Goal: Task Accomplishment & Management: Manage account settings

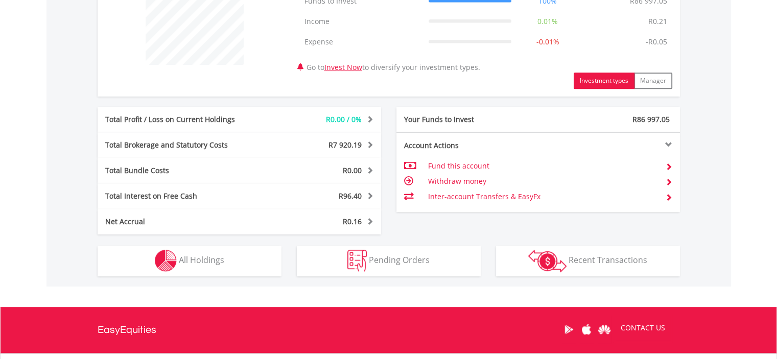
scroll to position [429, 0]
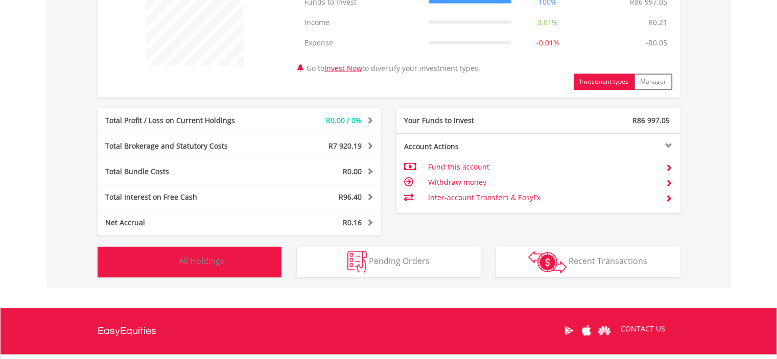
click at [205, 261] on span "All Holdings" at bounding box center [201, 261] width 45 height 11
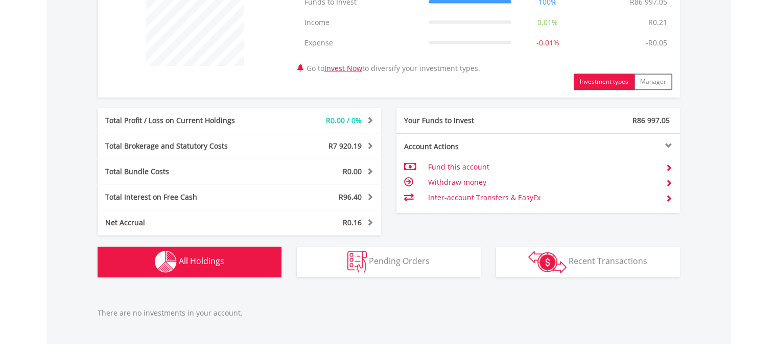
scroll to position [581, 0]
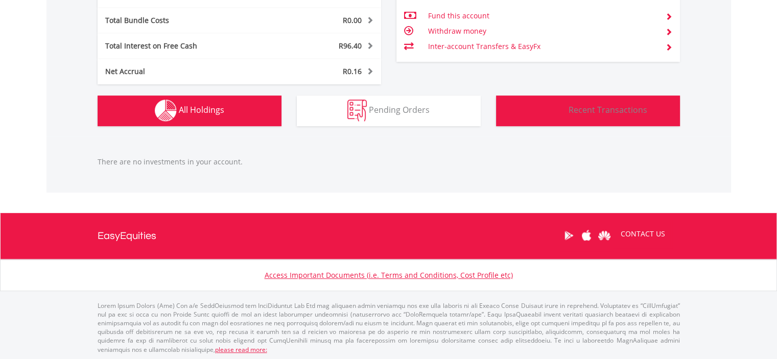
click at [595, 112] on span "Recent Transactions" at bounding box center [608, 109] width 79 height 11
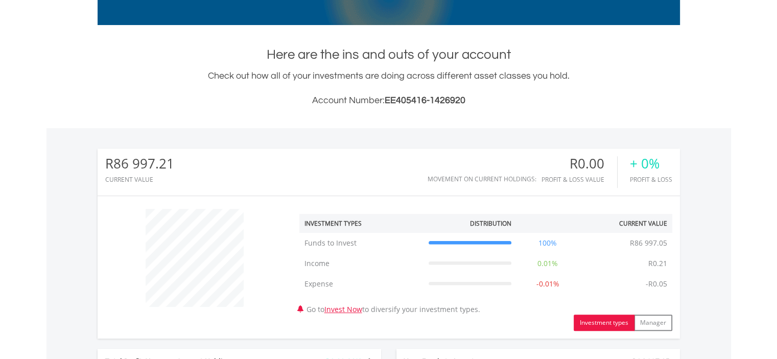
scroll to position [0, 0]
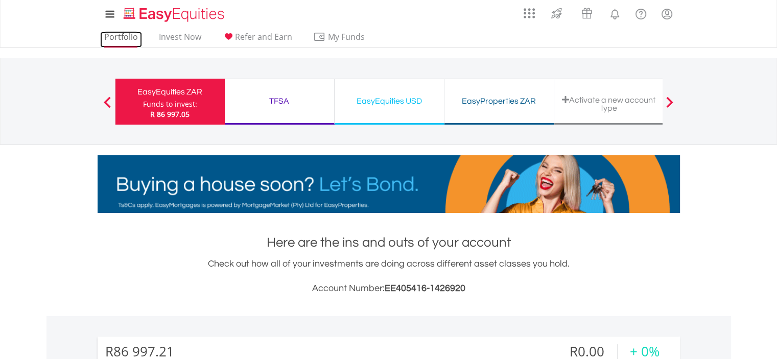
click at [117, 34] on link "Portfolio" at bounding box center [121, 40] width 42 height 16
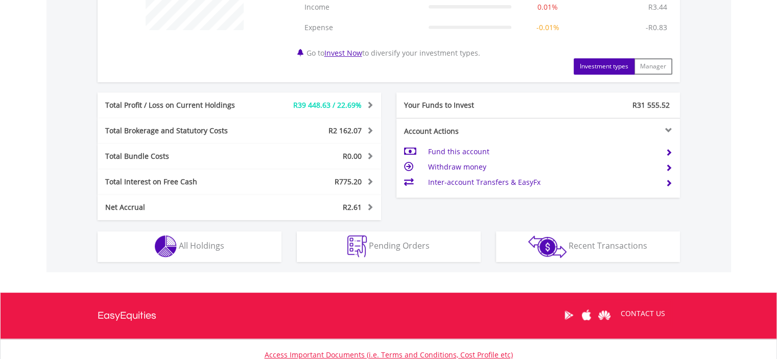
scroll to position [503, 0]
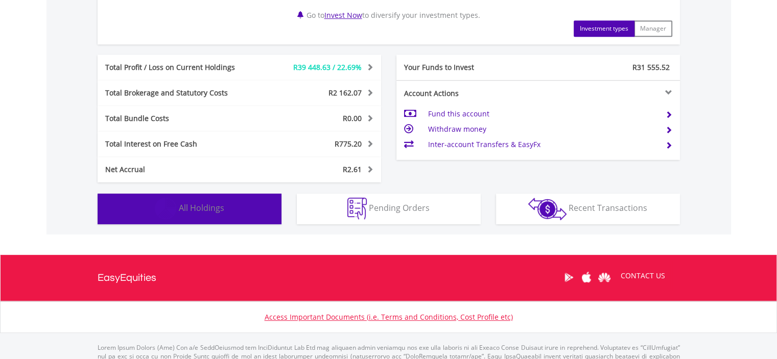
click at [194, 211] on span "All Holdings" at bounding box center [201, 207] width 45 height 11
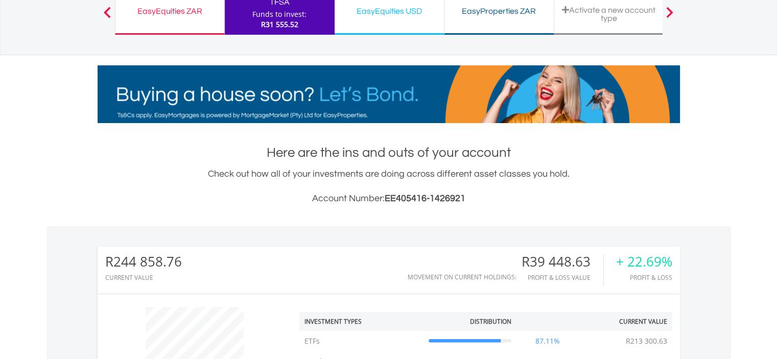
scroll to position [0, 0]
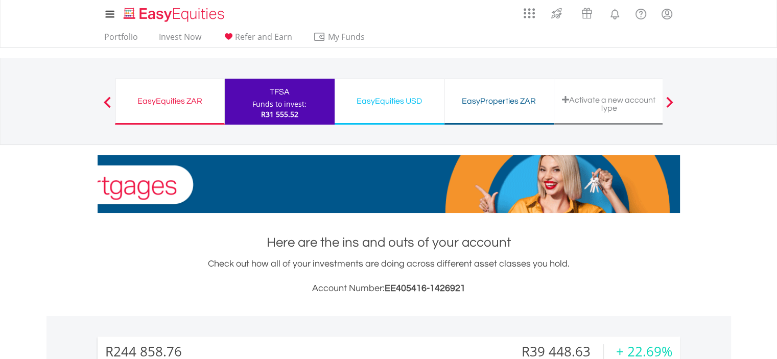
click at [164, 100] on div "EasyEquities ZAR" at bounding box center [170, 101] width 97 height 14
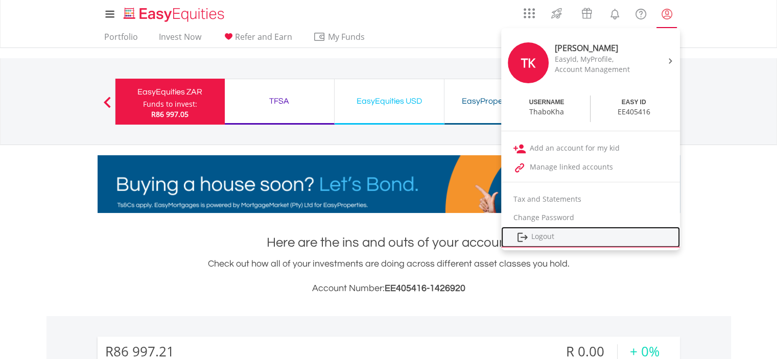
click at [552, 233] on link "Logout" at bounding box center [590, 237] width 179 height 21
